Goal: Information Seeking & Learning: Check status

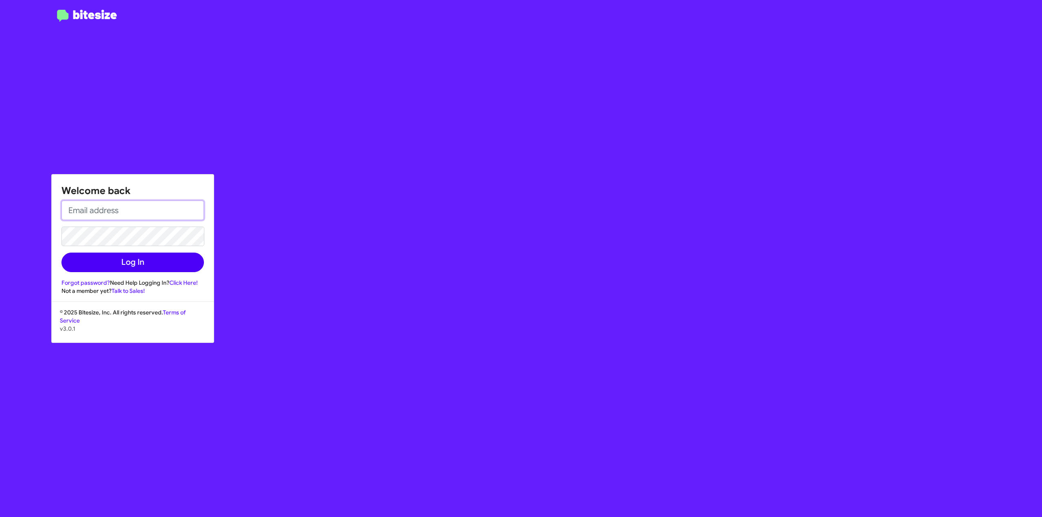
type input "[PERSON_NAME][EMAIL_ADDRESS][DOMAIN_NAME]"
click at [134, 265] on button "Log In" at bounding box center [132, 263] width 142 height 20
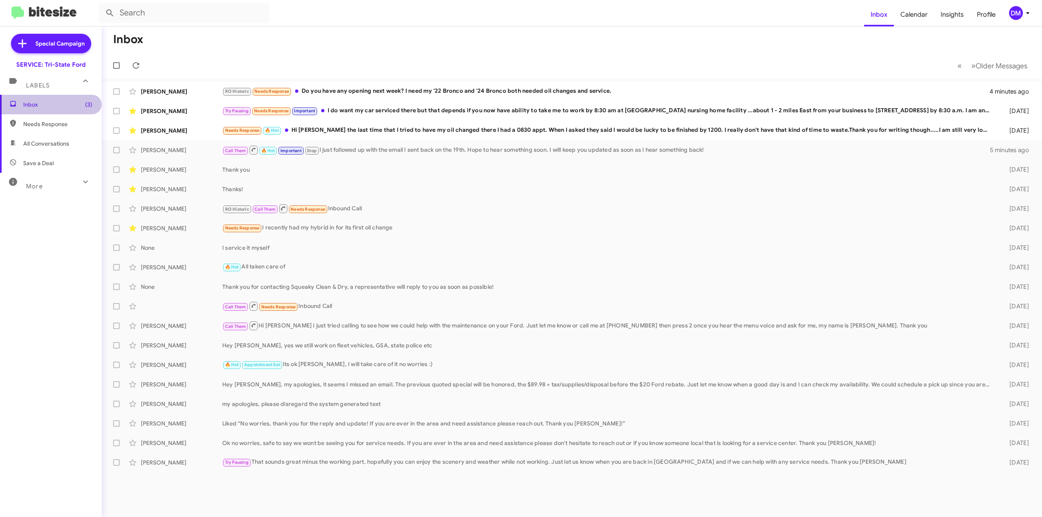
click at [56, 107] on span "Inbox (3)" at bounding box center [57, 105] width 69 height 8
click at [45, 189] on div "More" at bounding box center [43, 182] width 72 height 15
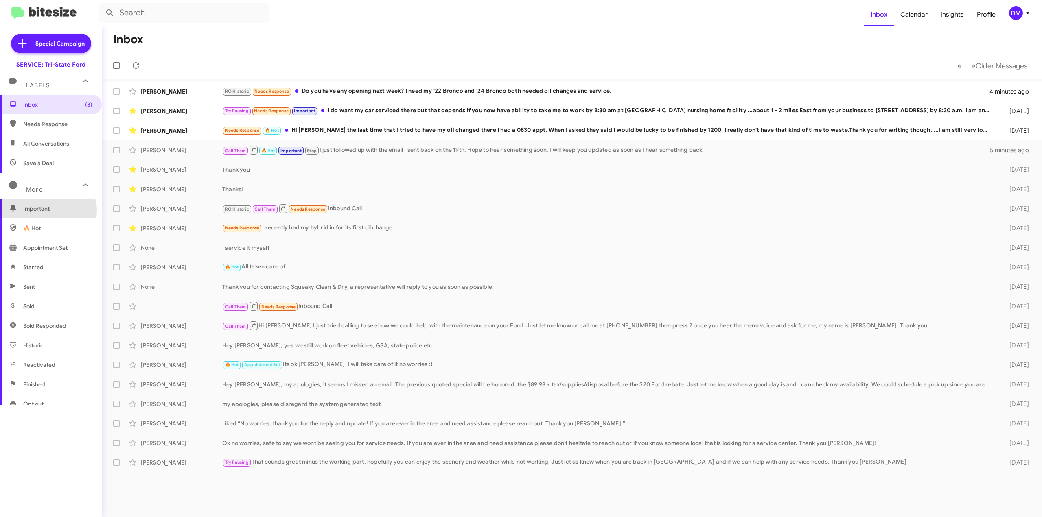
click at [39, 210] on span "Important" at bounding box center [57, 209] width 69 height 8
type input "in:important"
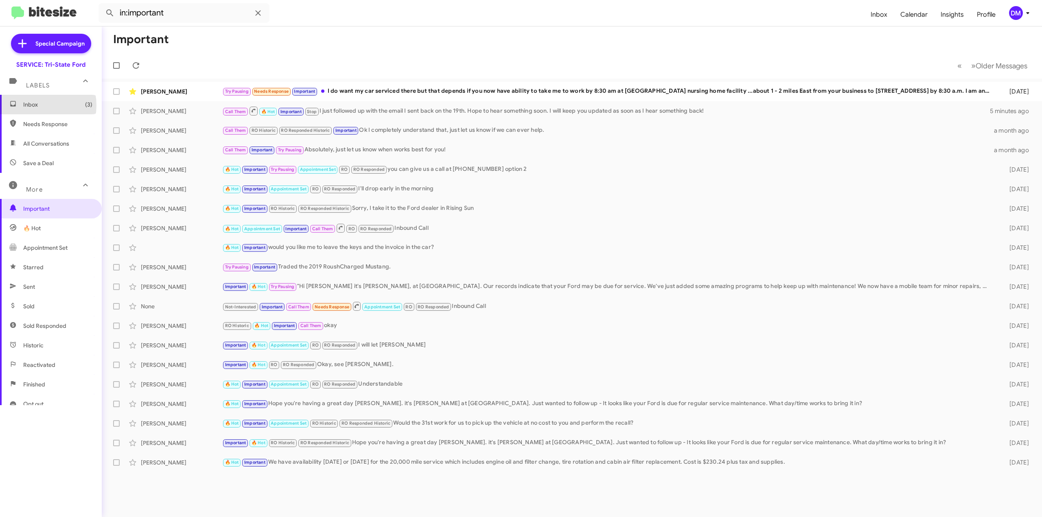
click at [33, 105] on span "Inbox (3)" at bounding box center [57, 105] width 69 height 8
